Goal: Check status: Check status

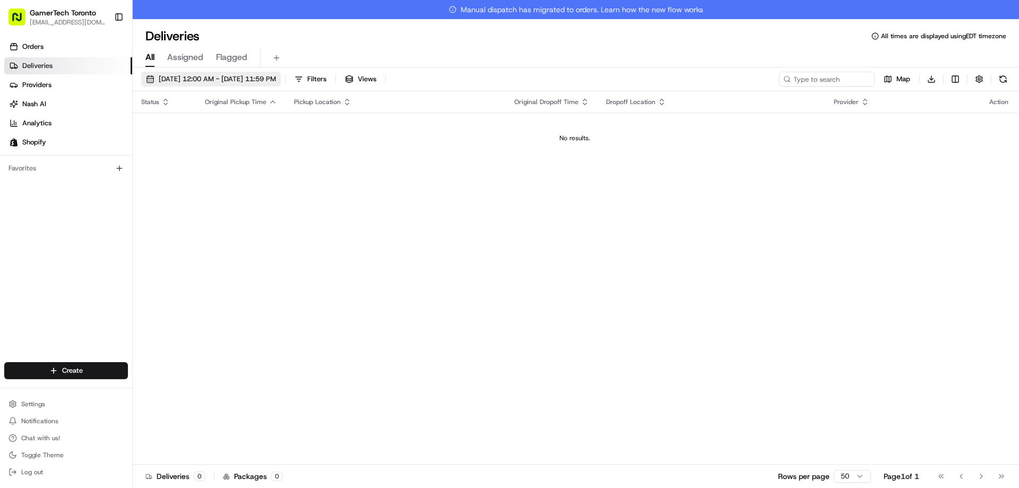
click at [251, 73] on button "[DATE] 12:00 AM - [DATE] 11:59 PM" at bounding box center [211, 79] width 140 height 15
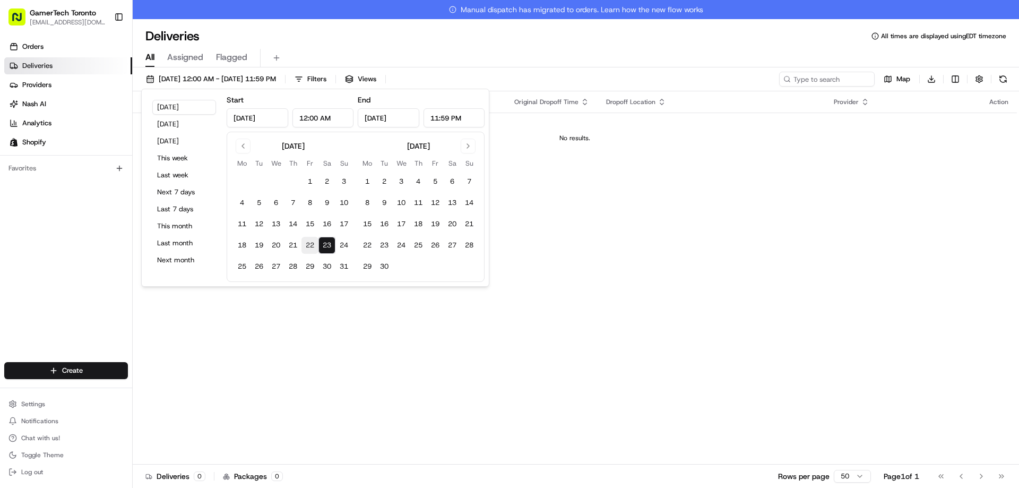
click at [306, 241] on button "22" at bounding box center [309, 245] width 17 height 17
type input "[DATE]"
click at [343, 245] on button "24" at bounding box center [343, 245] width 17 height 17
type input "[DATE]"
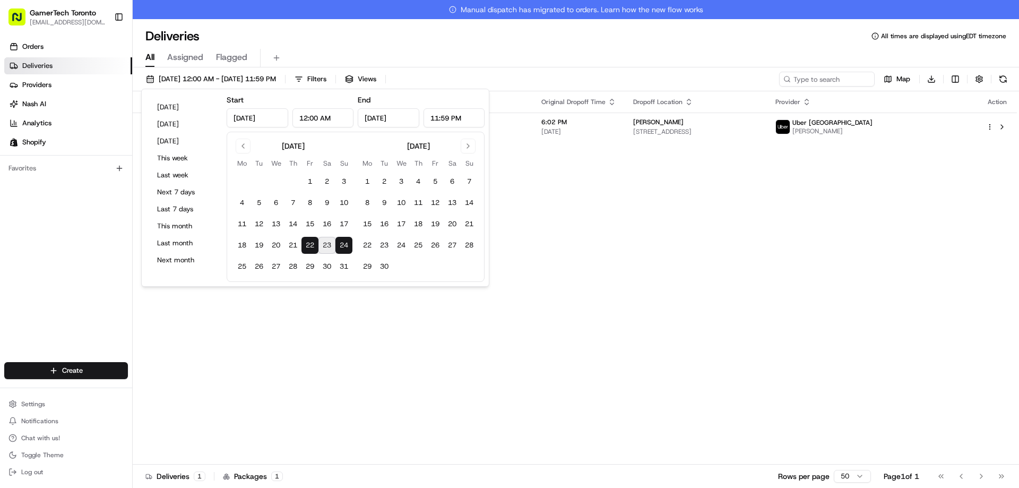
click at [643, 237] on div "Status Original Pickup Time Pickup Location Original Dropoff Time Dropoff Locat…" at bounding box center [575, 287] width 884 height 392
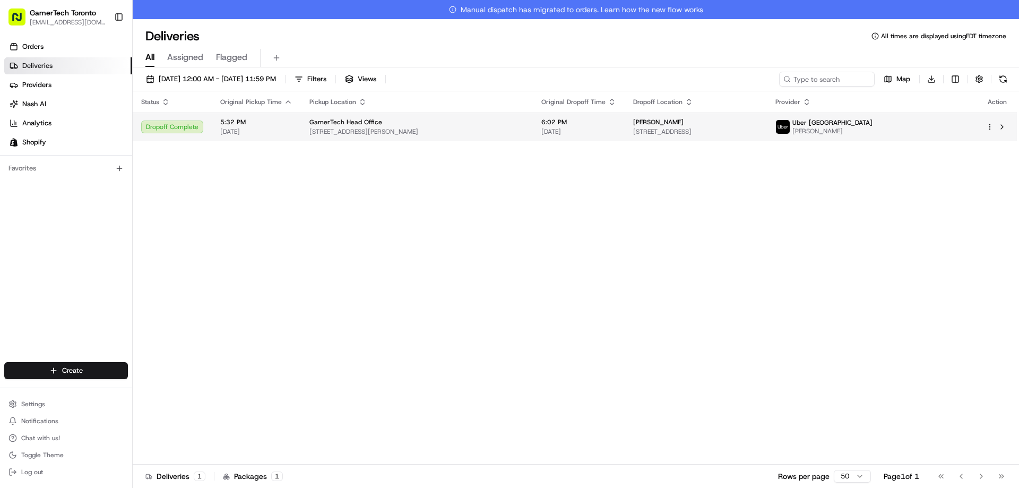
click at [634, 138] on td "Erin Blackmere 820 Burnhamthorpe Rd #2001, Etobicoke, ON M9C 4W2, Canada" at bounding box center [695, 126] width 142 height 29
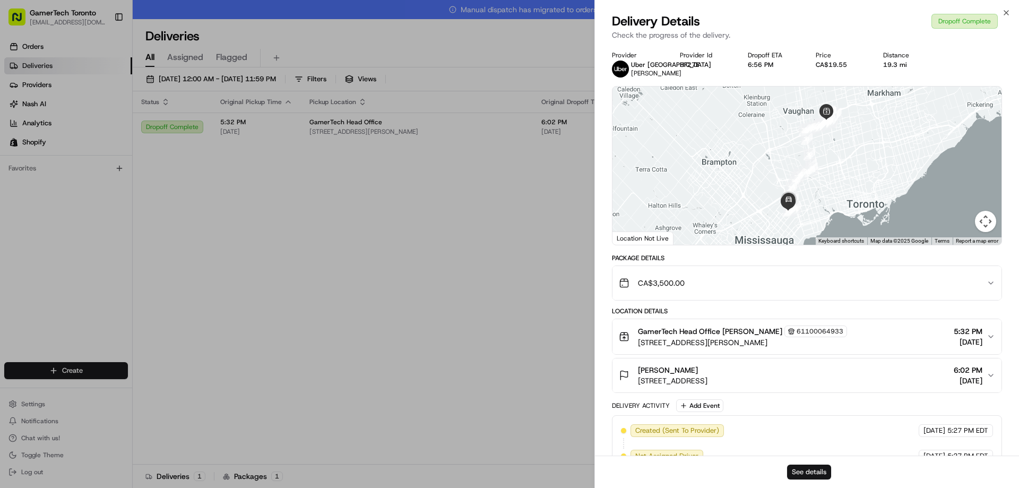
click at [803, 470] on button "See details" at bounding box center [809, 471] width 44 height 15
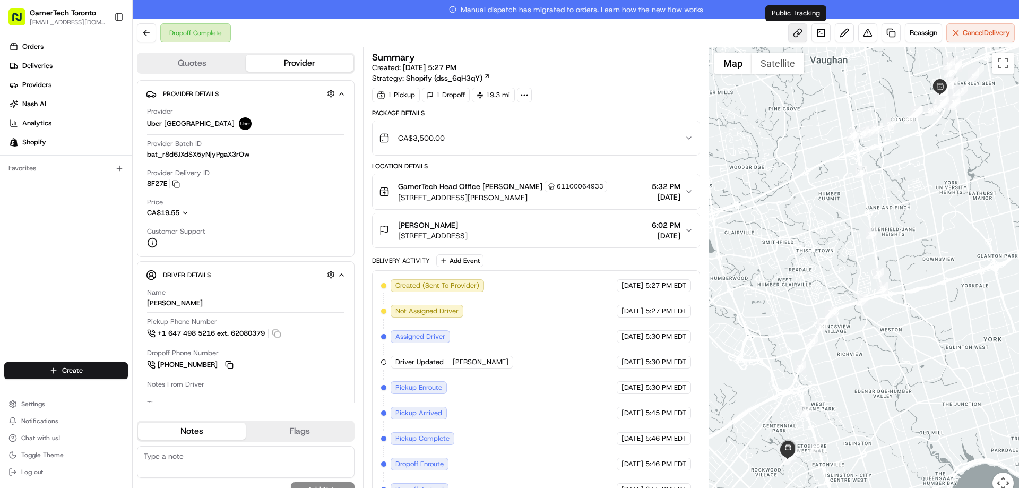
click at [797, 31] on link at bounding box center [797, 32] width 19 height 19
